Goal: Complete application form: Complete application form

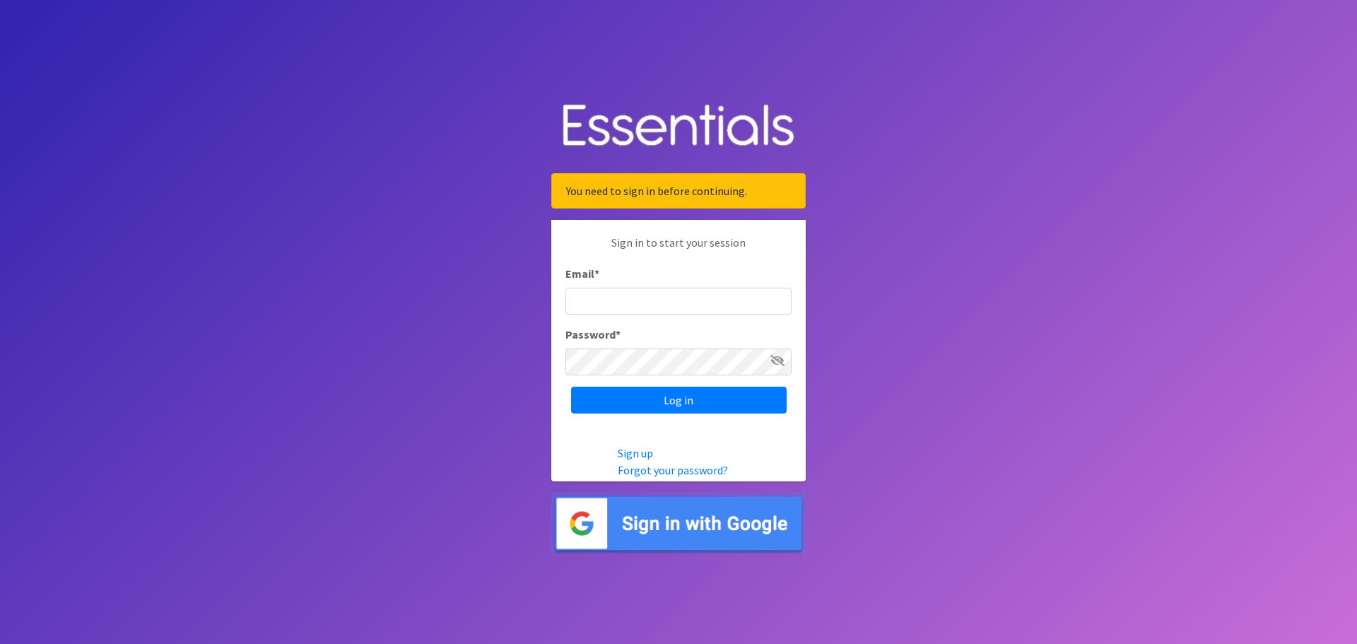
click at [654, 298] on input "Email *" at bounding box center [678, 301] width 226 height 27
type input "[PERSON_NAME][EMAIL_ADDRESS][PERSON_NAME][PERSON_NAME][DOMAIN_NAME]"
click at [571, 387] on input "Log in" at bounding box center [679, 400] width 216 height 27
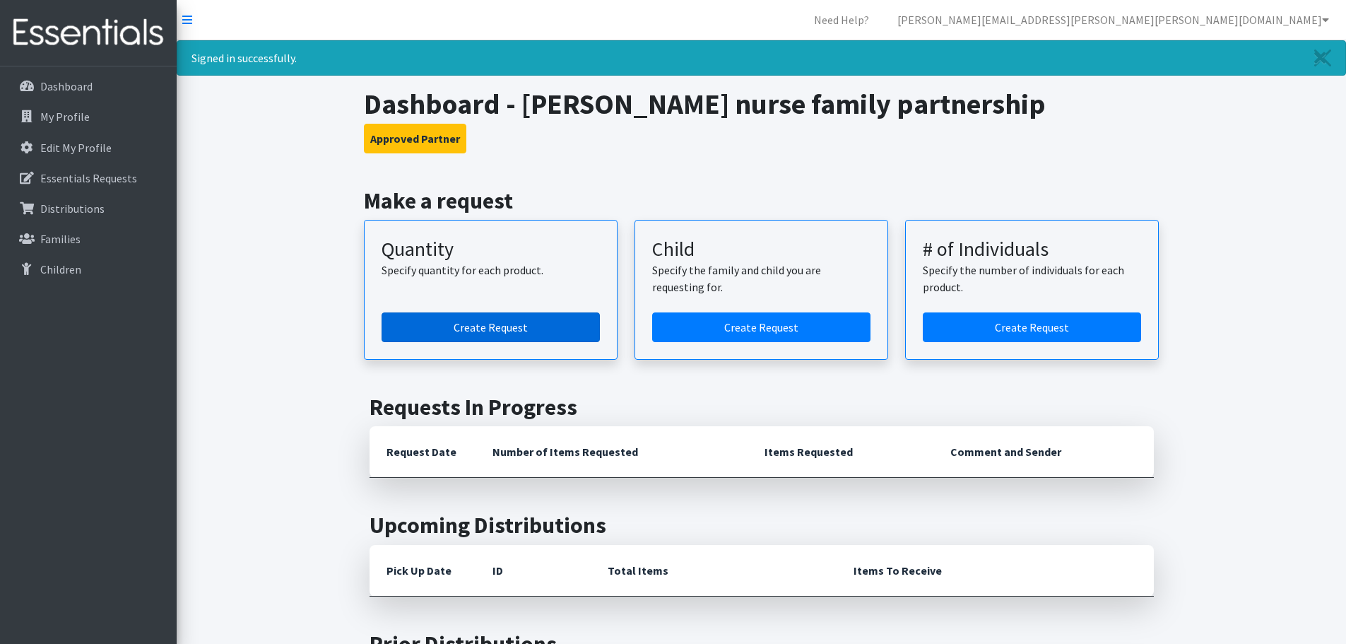
click at [574, 336] on link "Create Request" at bounding box center [491, 327] width 218 height 30
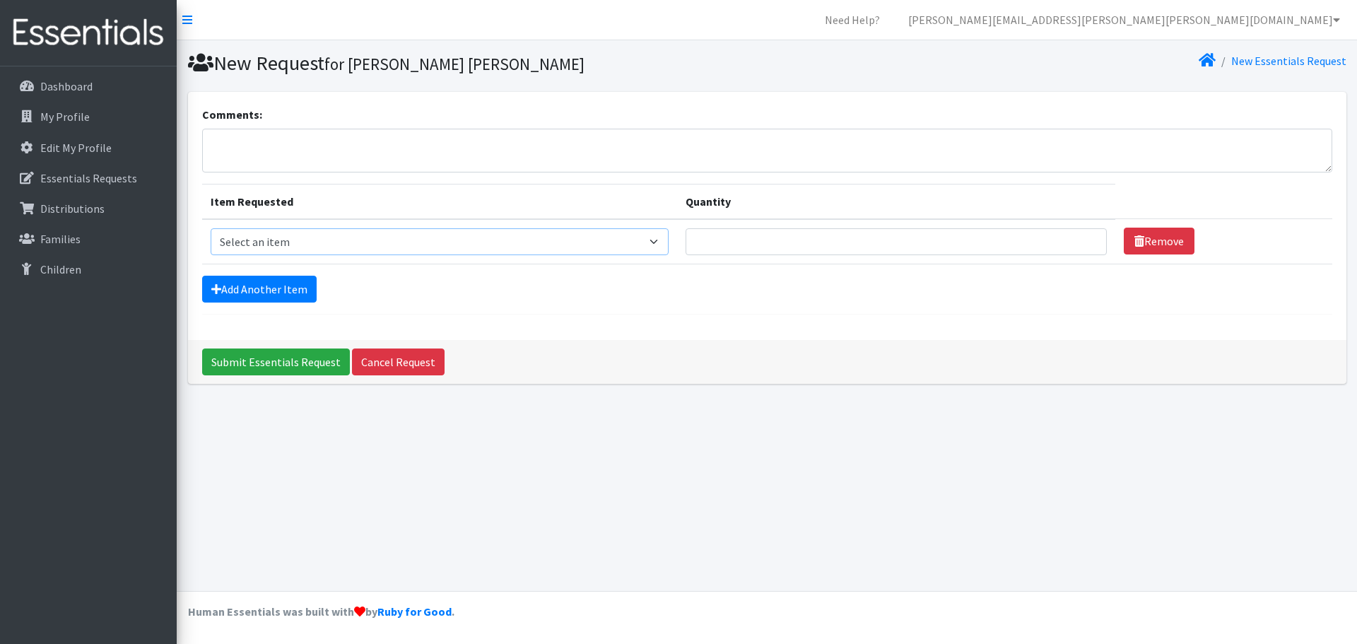
click at [473, 238] on select "Select an item Diaper (Size 2) Diaper (Size 3) Diaper (Size 4) Diaper (Size 5) …" at bounding box center [440, 241] width 458 height 27
select select "2961"
click at [211, 228] on select "Select an item Diaper (Size 2) Diaper (Size 3) Diaper (Size 4) Diaper (Size 5) …" at bounding box center [440, 241] width 458 height 27
click at [770, 250] on input "Quantity" at bounding box center [896, 241] width 421 height 27
click at [365, 358] on link "Cancel Request" at bounding box center [398, 361] width 93 height 27
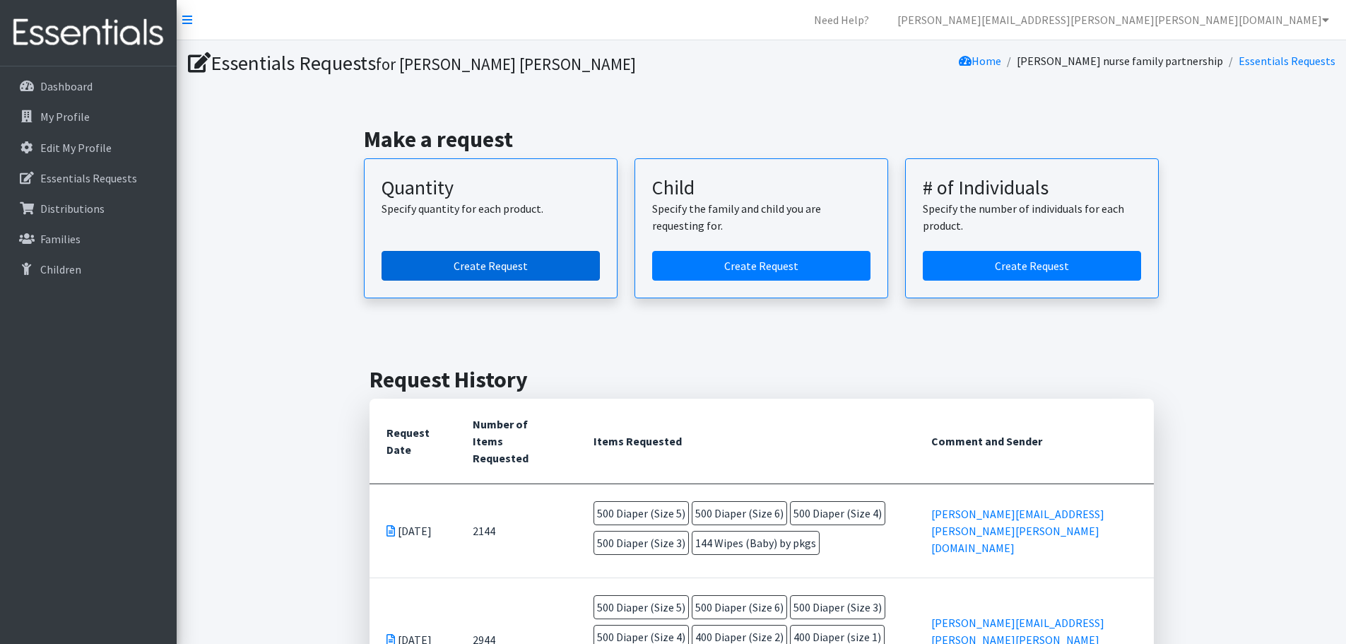
click at [581, 263] on link "Create Request" at bounding box center [491, 266] width 218 height 30
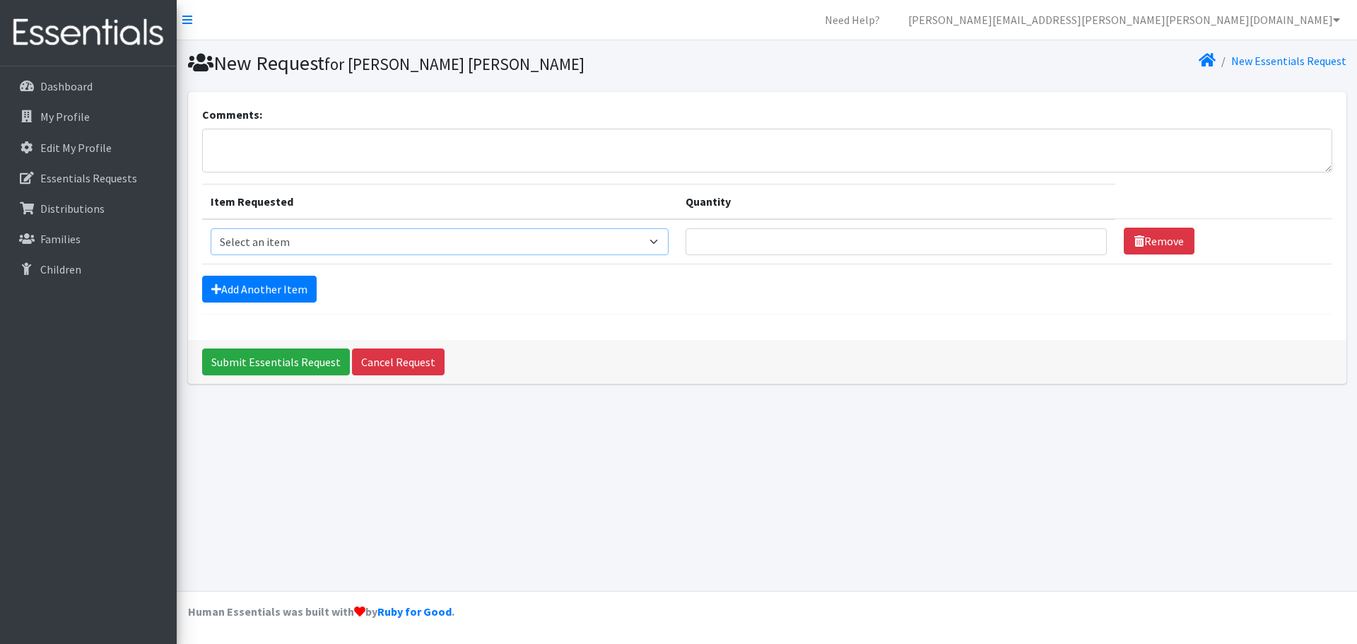
click at [472, 240] on select "Select an item Diaper (Size 2) Diaper (Size 3) Diaper (Size 4) Diaper (Size 5) …" at bounding box center [440, 241] width 458 height 27
select select "2961"
click at [211, 228] on select "Select an item Diaper (Size 2) Diaper (Size 3) Diaper (Size 4) Diaper (Size 5) …" at bounding box center [440, 241] width 458 height 27
click at [755, 231] on input "Quantity" at bounding box center [896, 241] width 421 height 27
type input "500"
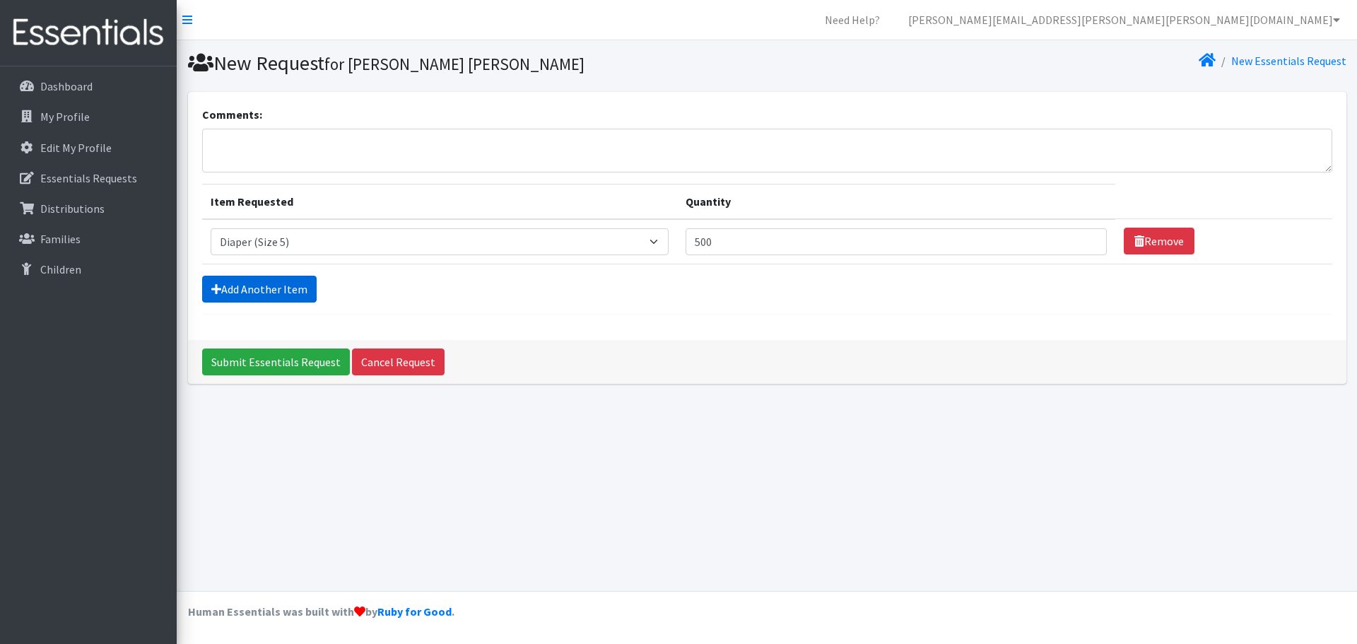
click at [301, 282] on link "Add Another Item" at bounding box center [259, 289] width 114 height 27
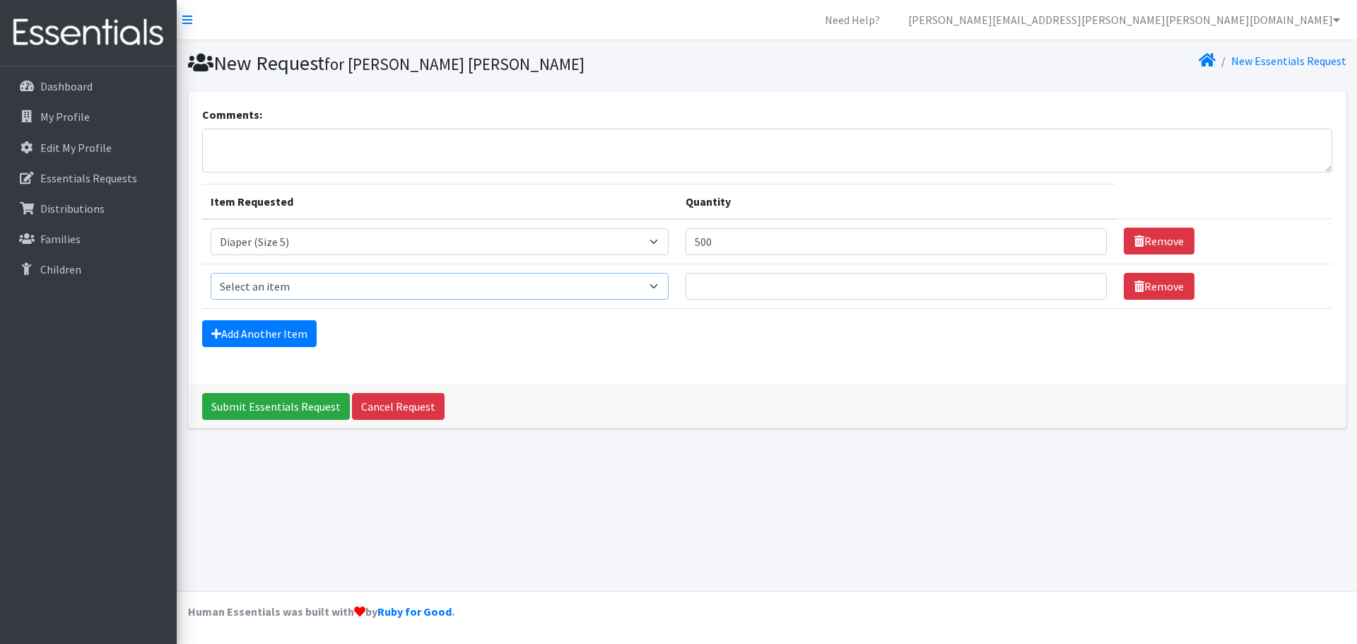
click at [313, 288] on select "Select an item Diaper (Size 2) Diaper (Size 3) Diaper (Size 4) Diaper (Size 5) …" at bounding box center [440, 286] width 458 height 27
select select "2950"
click at [211, 273] on select "Select an item Diaper (Size 2) Diaper (Size 3) Diaper (Size 4) Diaper (Size 5) …" at bounding box center [440, 286] width 458 height 27
click at [708, 287] on input "Quantity" at bounding box center [896, 286] width 421 height 27
type input "500"
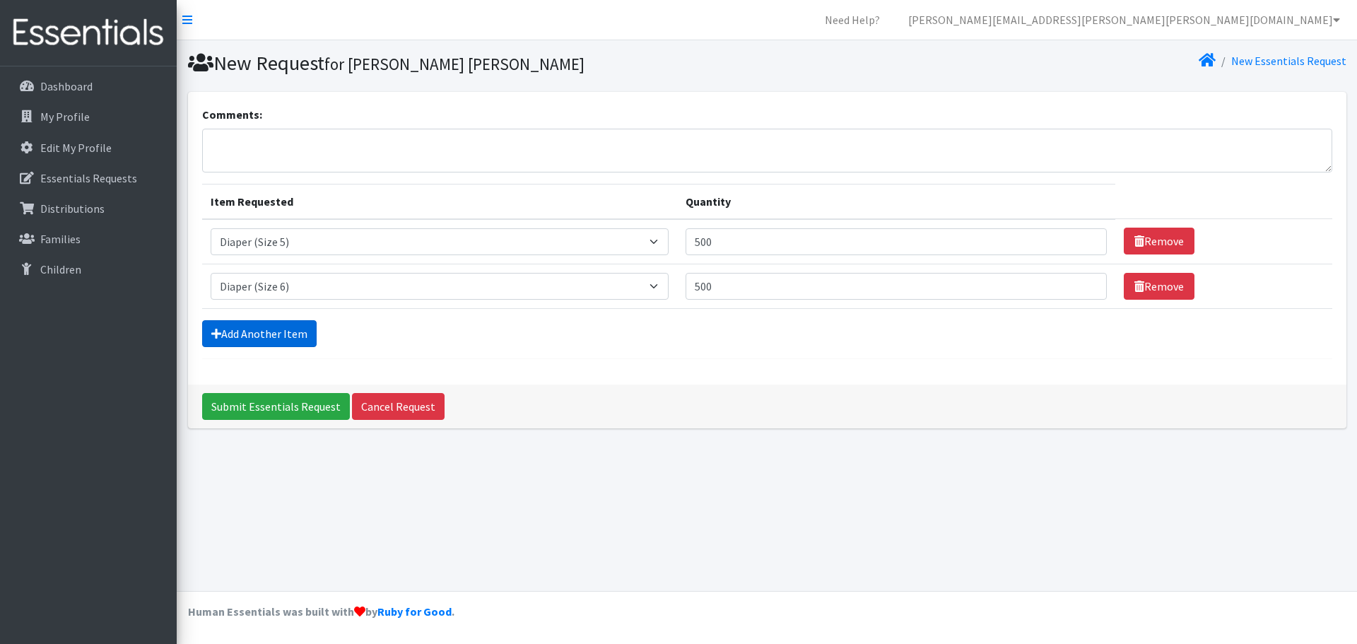
click at [264, 329] on link "Add Another Item" at bounding box center [259, 333] width 114 height 27
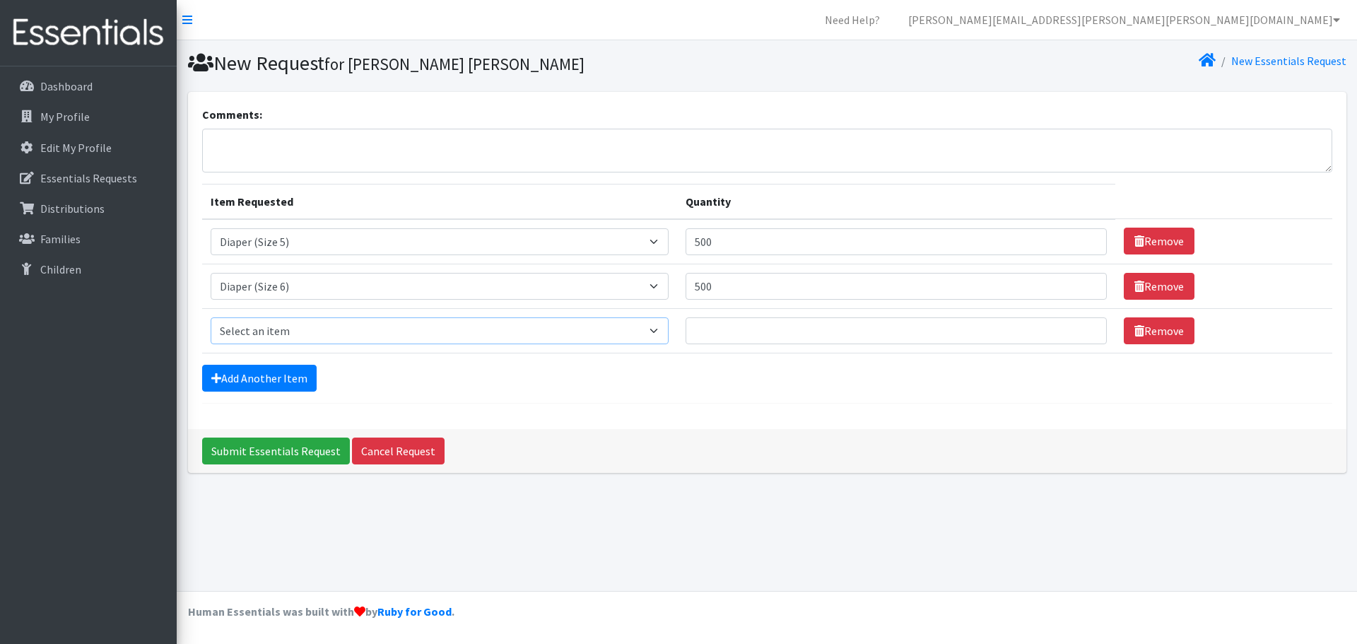
click at [228, 325] on select "Select an item Diaper (Size 2) Diaper (Size 3) Diaper (Size 4) Diaper (Size 5) …" at bounding box center [440, 330] width 458 height 27
select select "2930"
click at [211, 317] on select "Select an item Diaper (Size 2) Diaper (Size 3) Diaper (Size 4) Diaper (Size 5) …" at bounding box center [440, 330] width 458 height 27
click at [770, 341] on input "Quantity" at bounding box center [896, 330] width 421 height 27
type input "500"
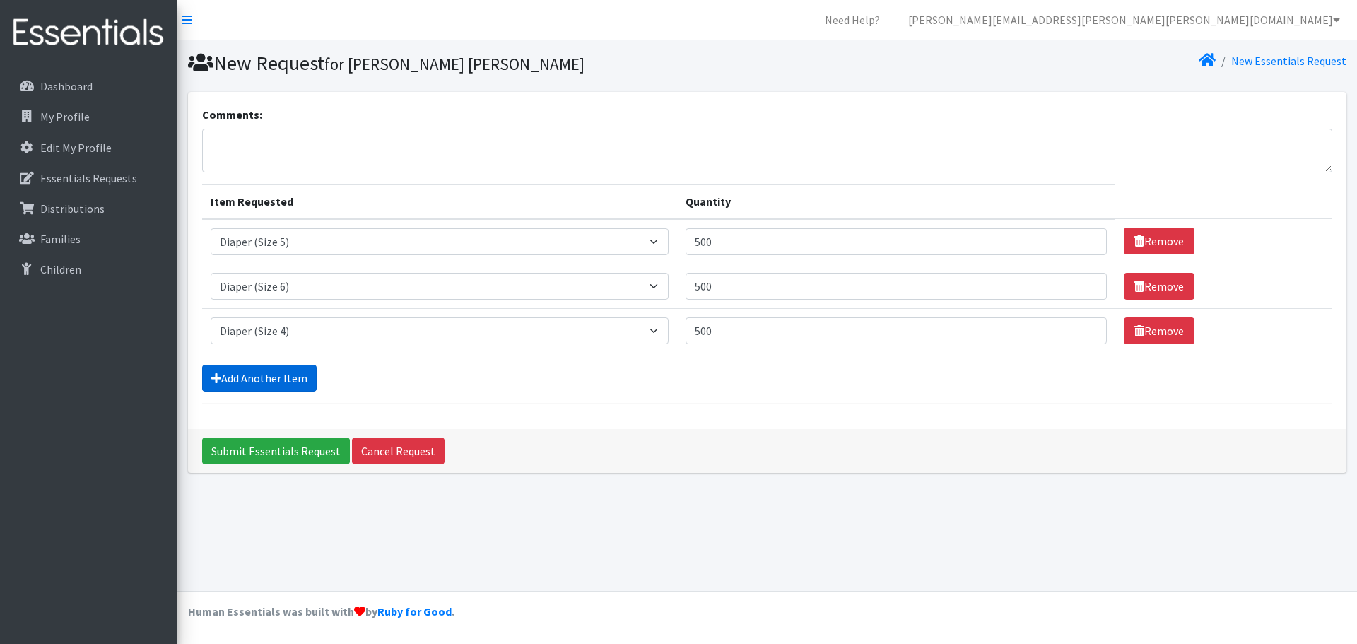
click at [295, 378] on link "Add Another Item" at bounding box center [259, 378] width 114 height 27
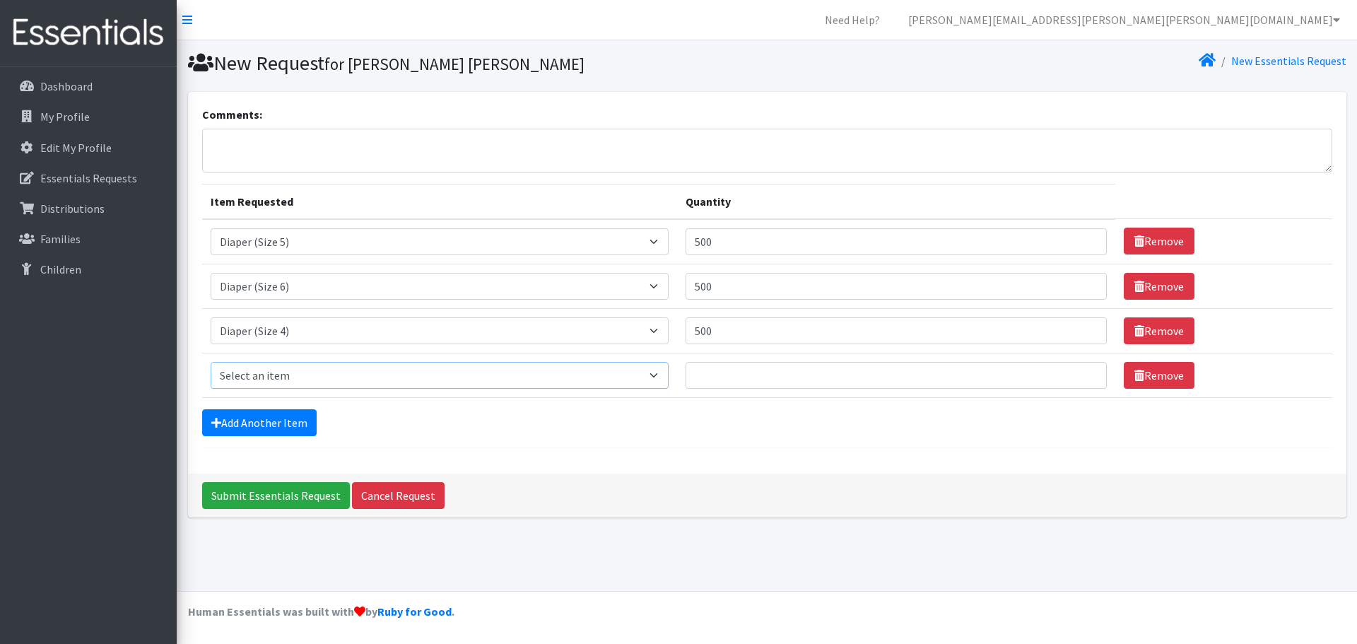
click at [300, 375] on select "Select an item Diaper (Size 2) Diaper (Size 3) Diaper (Size 4) Diaper (Size 5) …" at bounding box center [440, 375] width 458 height 27
select select "2960"
click at [211, 362] on select "Select an item Diaper (Size 2) Diaper (Size 3) Diaper (Size 4) Diaper (Size 5) …" at bounding box center [440, 375] width 458 height 27
click at [718, 360] on td "Quantity" at bounding box center [896, 375] width 438 height 45
click at [718, 370] on input "Quantity" at bounding box center [896, 375] width 421 height 27
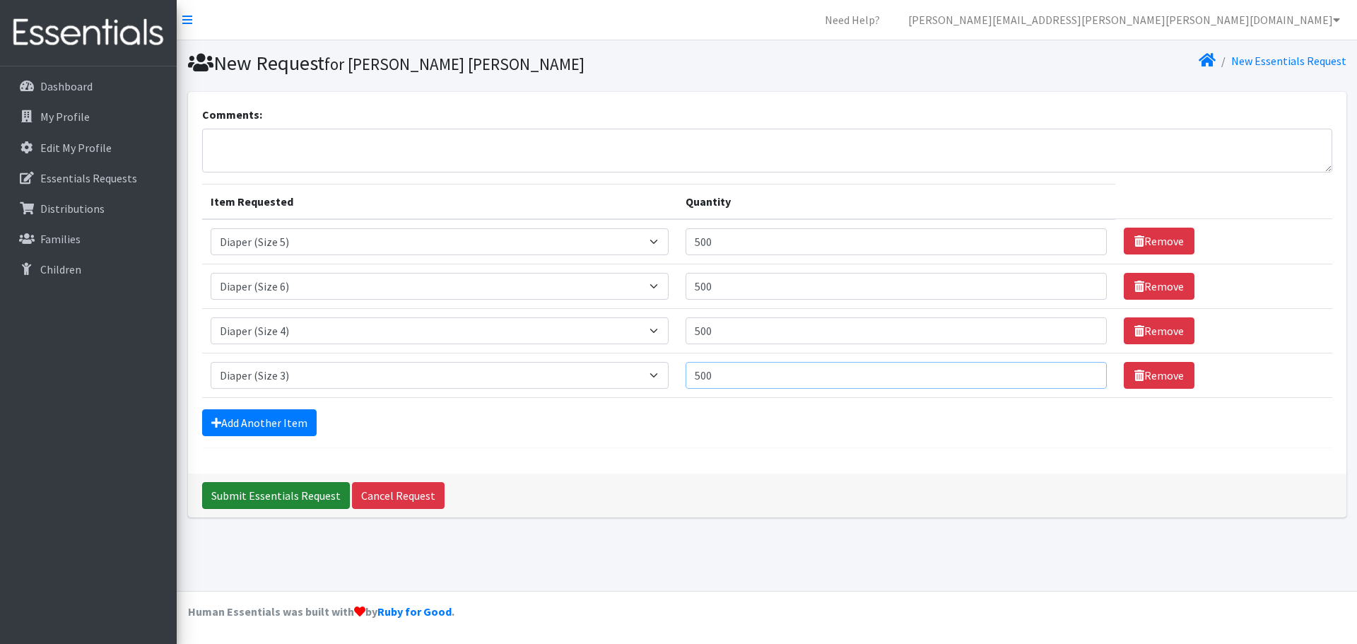
type input "500"
click at [318, 490] on input "Submit Essentials Request" at bounding box center [276, 495] width 148 height 27
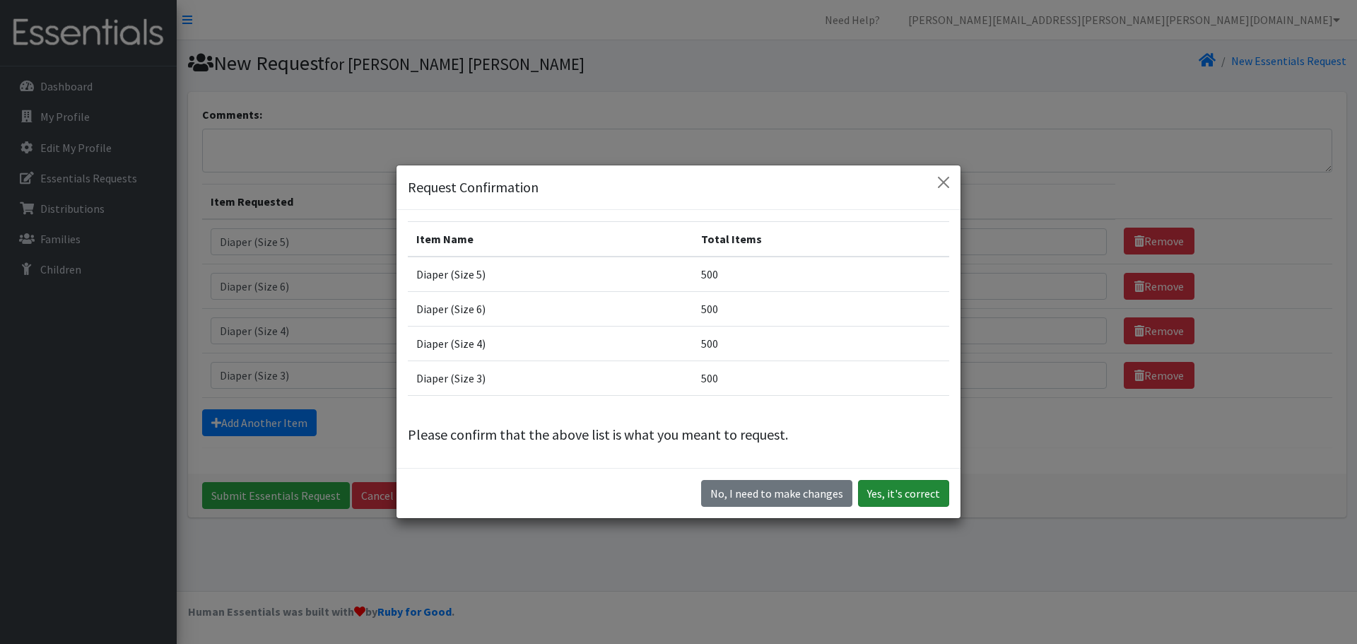
click at [929, 497] on button "Yes, it's correct" at bounding box center [903, 493] width 91 height 27
